Goal: Information Seeking & Learning: Learn about a topic

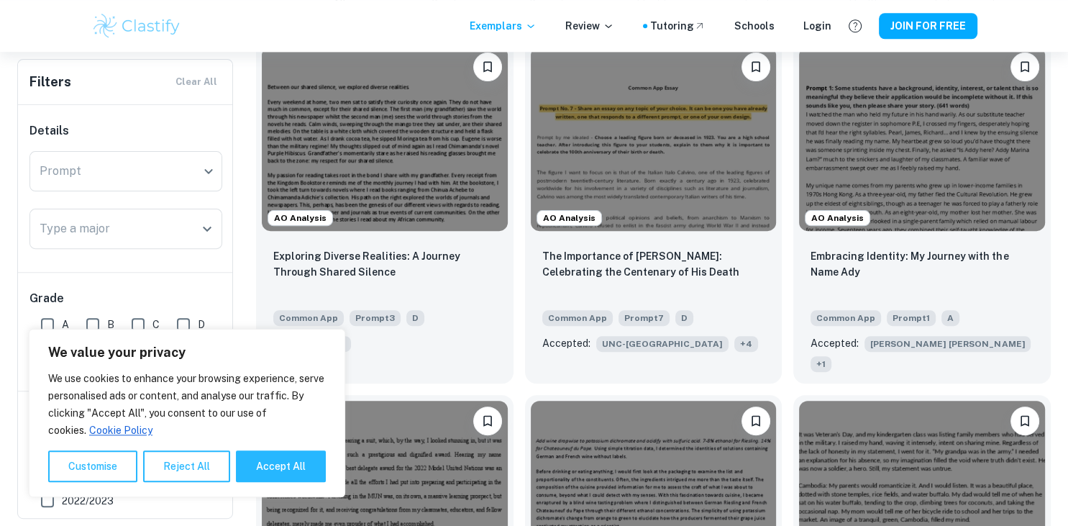
scroll to position [463, 0]
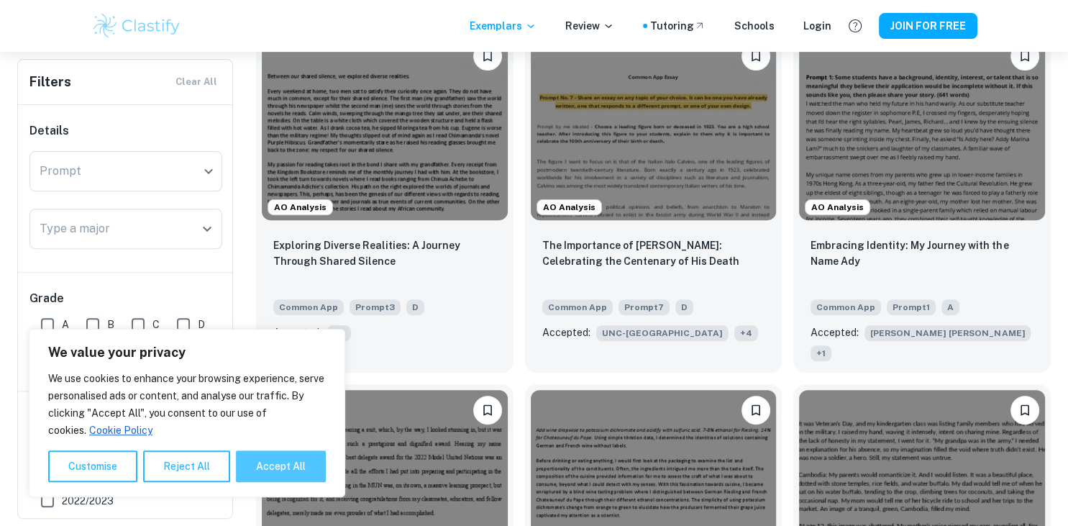
click at [251, 472] on button "Accept All" at bounding box center [281, 466] width 90 height 32
checkbox input "true"
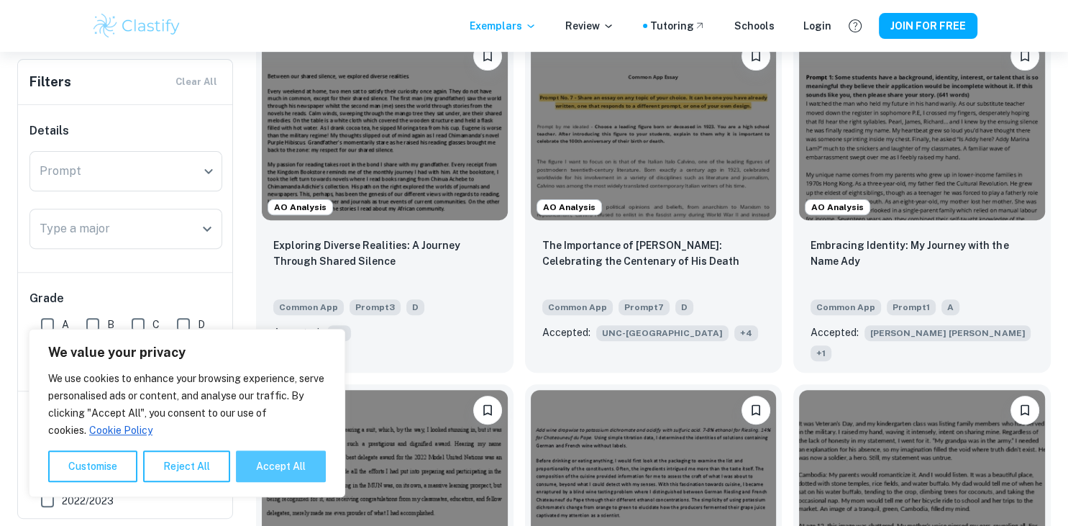
checkbox input "true"
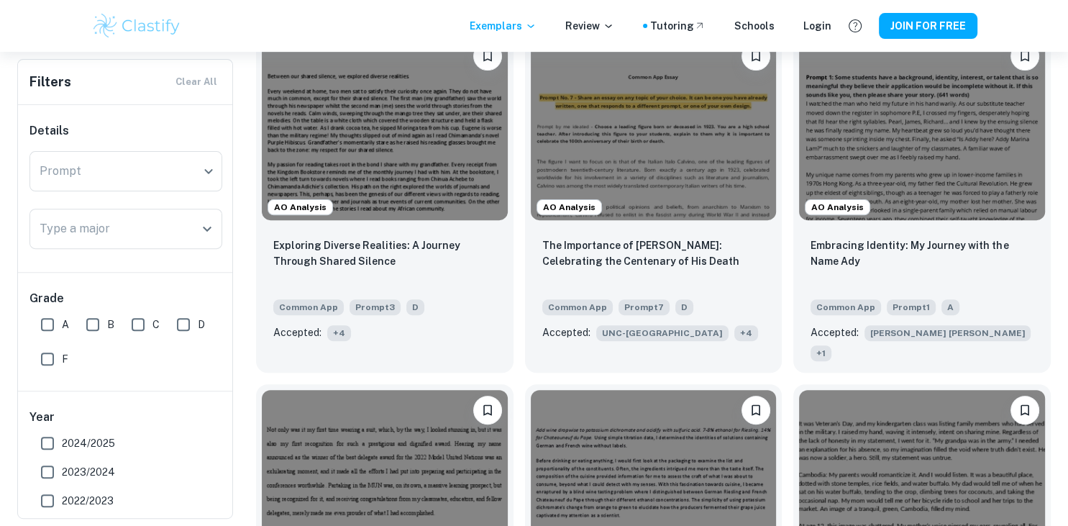
click at [53, 350] on input "F" at bounding box center [47, 359] width 29 height 29
checkbox input "true"
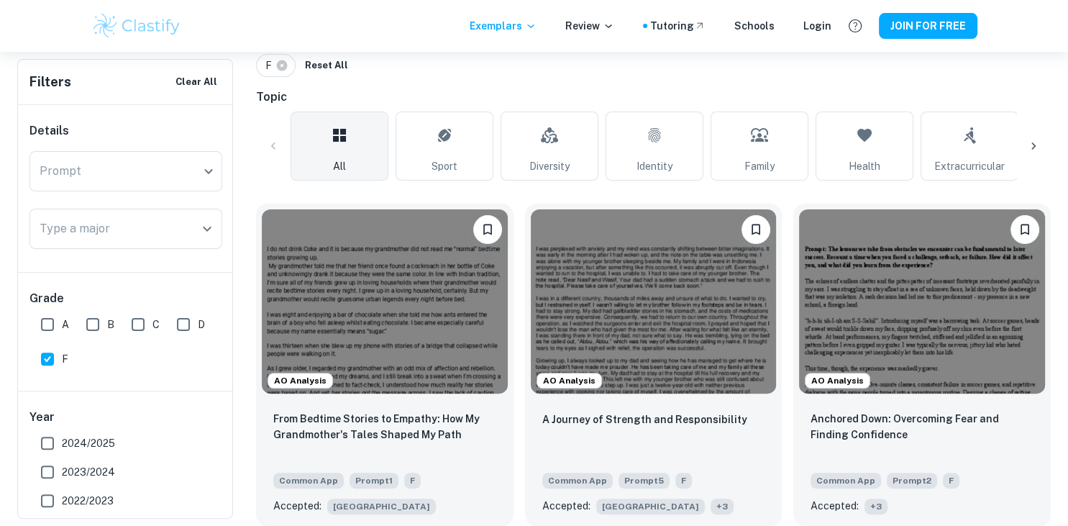
scroll to position [322, 0]
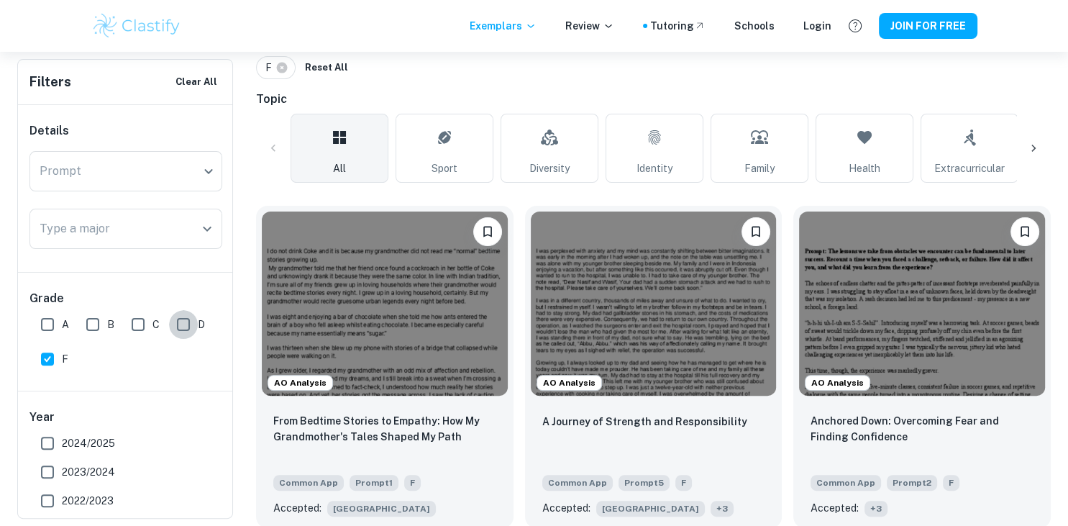
click at [171, 325] on input "D" at bounding box center [183, 324] width 29 height 29
checkbox input "true"
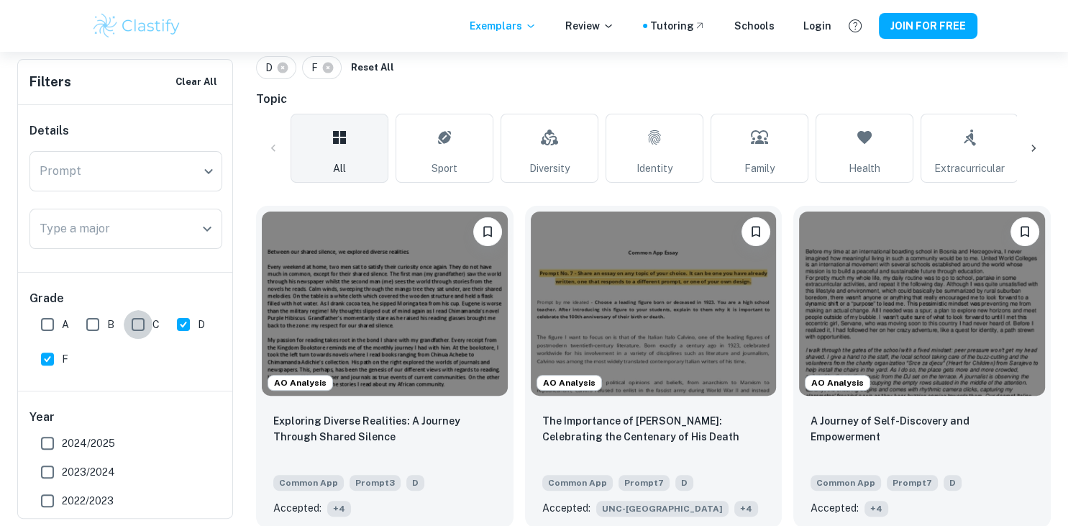
click at [145, 323] on input "C" at bounding box center [138, 324] width 29 height 29
checkbox input "true"
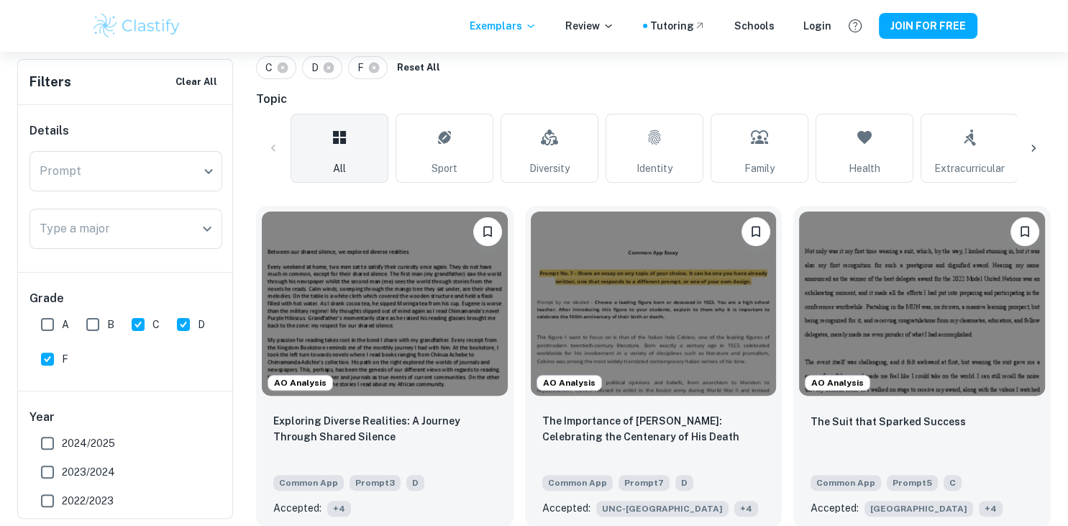
click at [96, 329] on input "B" at bounding box center [92, 324] width 29 height 29
checkbox input "true"
click at [174, 324] on input "D" at bounding box center [183, 324] width 29 height 29
checkbox input "false"
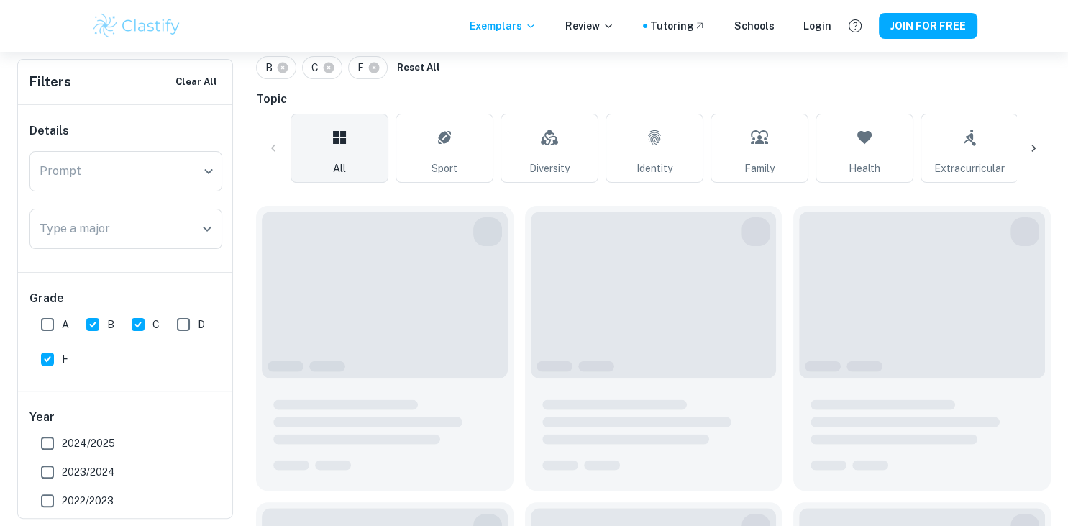
click at [163, 322] on div "C" at bounding box center [148, 321] width 45 height 35
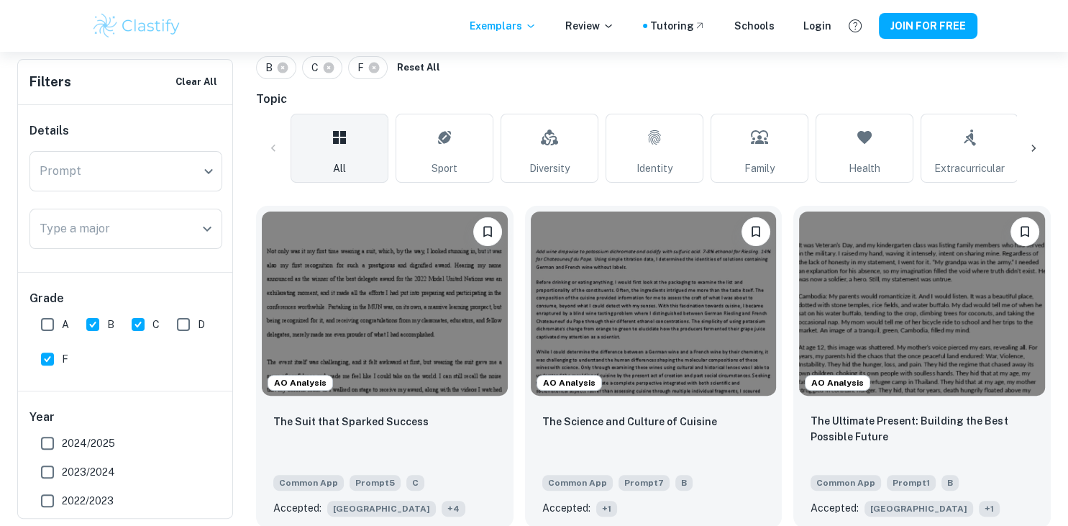
click at [132, 327] on input "C" at bounding box center [138, 324] width 29 height 29
checkbox input "false"
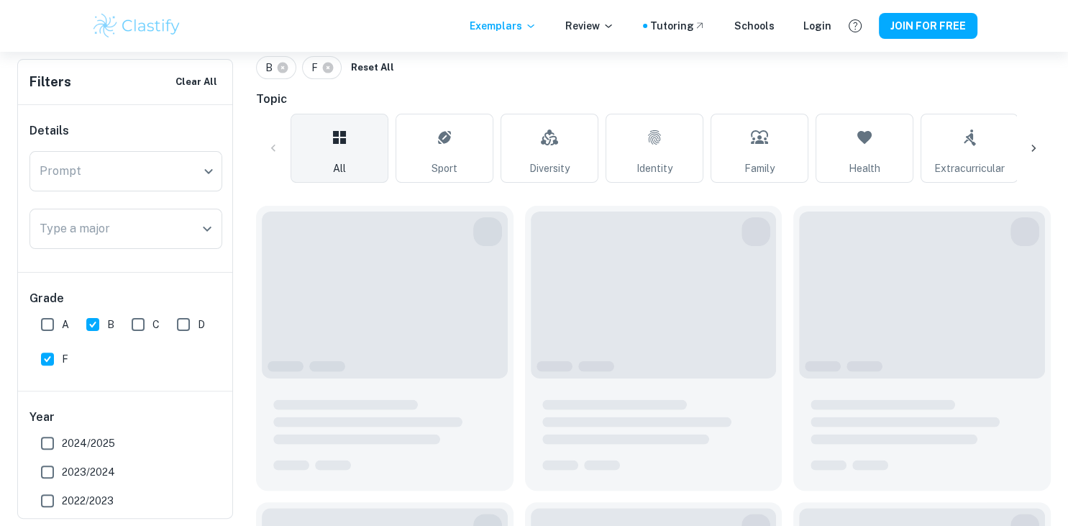
click at [57, 347] on input "F" at bounding box center [47, 359] width 29 height 29
checkbox input "false"
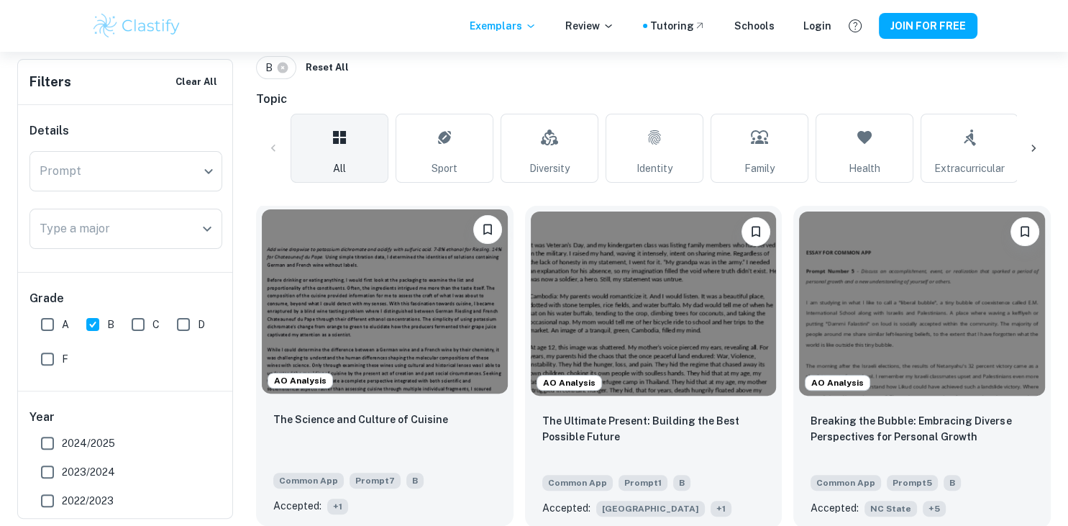
click at [417, 263] on img at bounding box center [385, 301] width 246 height 184
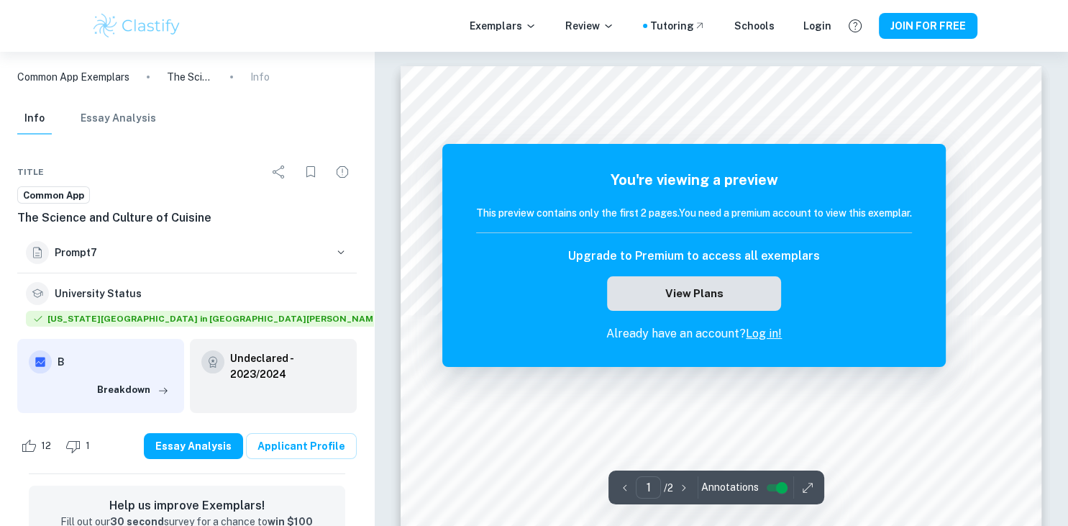
click at [746, 279] on button "View Plans" at bounding box center [694, 293] width 174 height 35
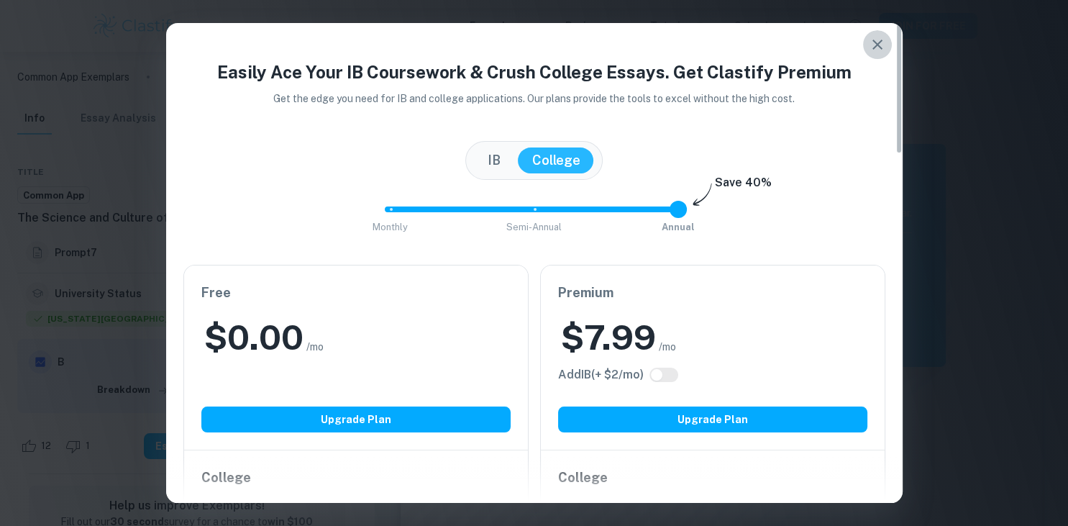
click at [879, 47] on icon "button" at bounding box center [878, 45] width 10 height 10
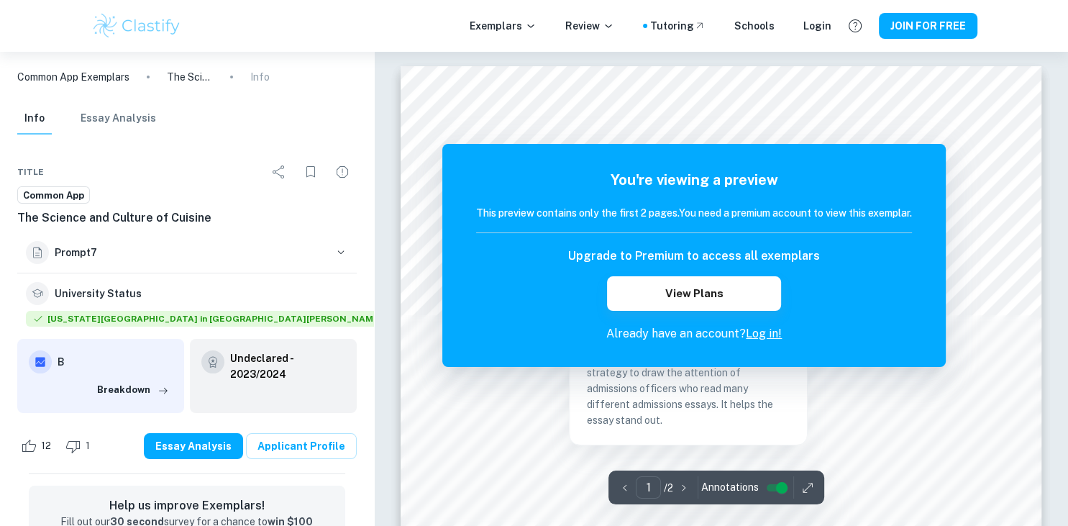
click at [732, 346] on div "You're viewing a preview This preview contains only the first 2 pages. You need…" at bounding box center [694, 255] width 504 height 223
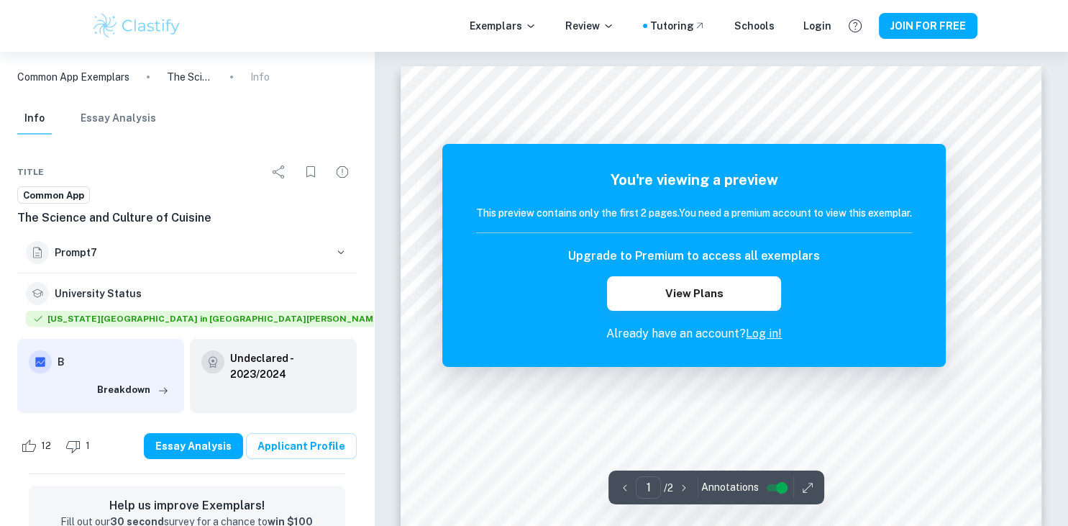
click at [943, 276] on div "You're viewing a preview This preview contains only the first 2 pages. You need…" at bounding box center [694, 255] width 504 height 223
